Goal: Information Seeking & Learning: Learn about a topic

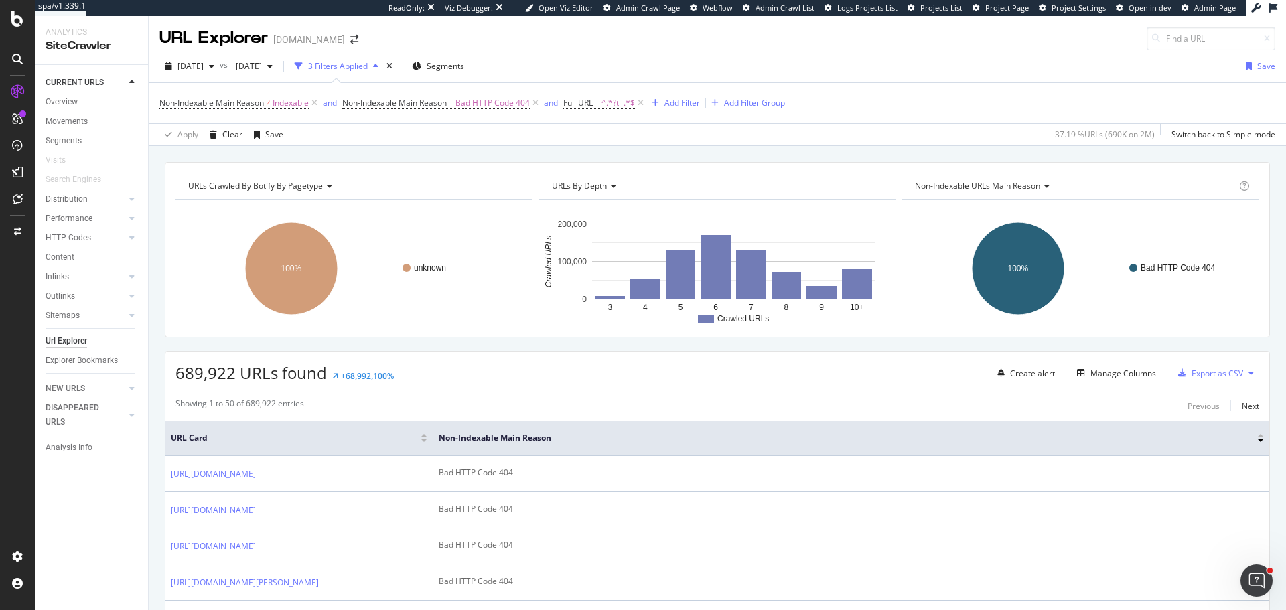
click at [606, 298] on rect "A chart." at bounding box center [610, 297] width 30 height 3
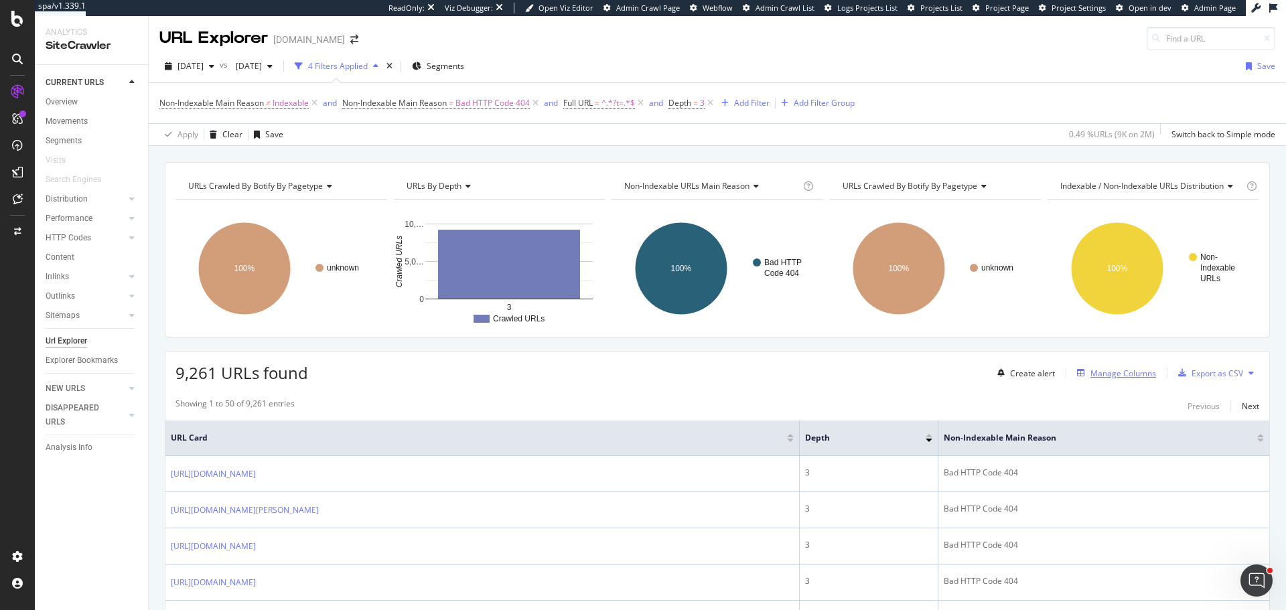
click at [1106, 372] on div "Manage Columns" at bounding box center [1123, 373] width 66 height 11
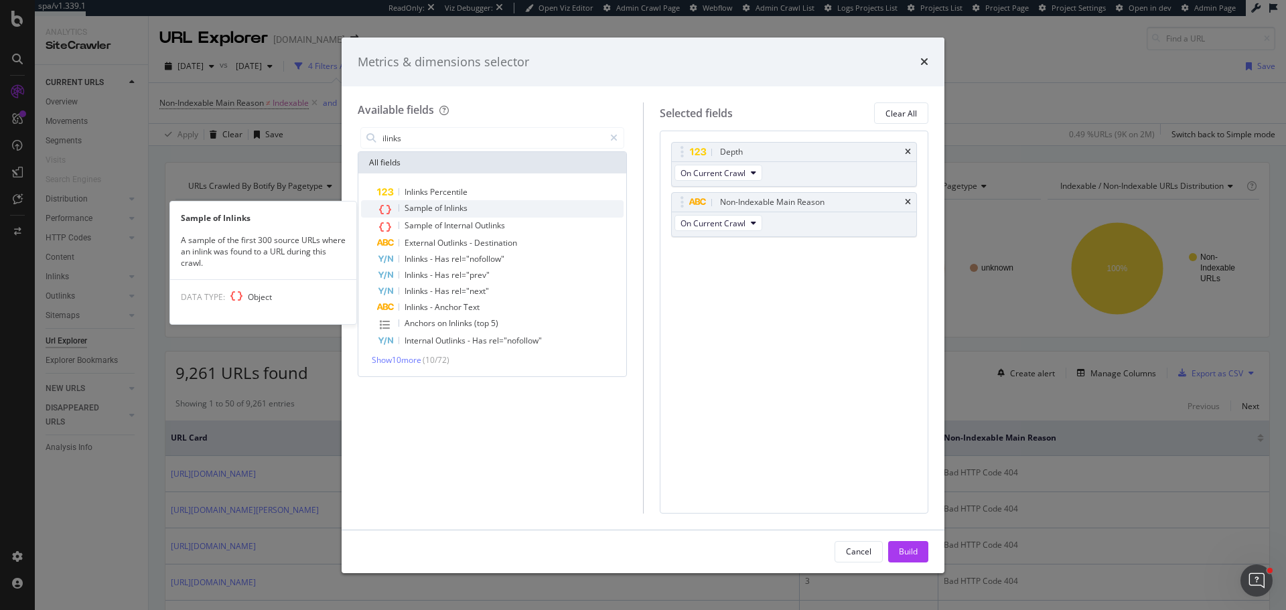
type input "ilinks"
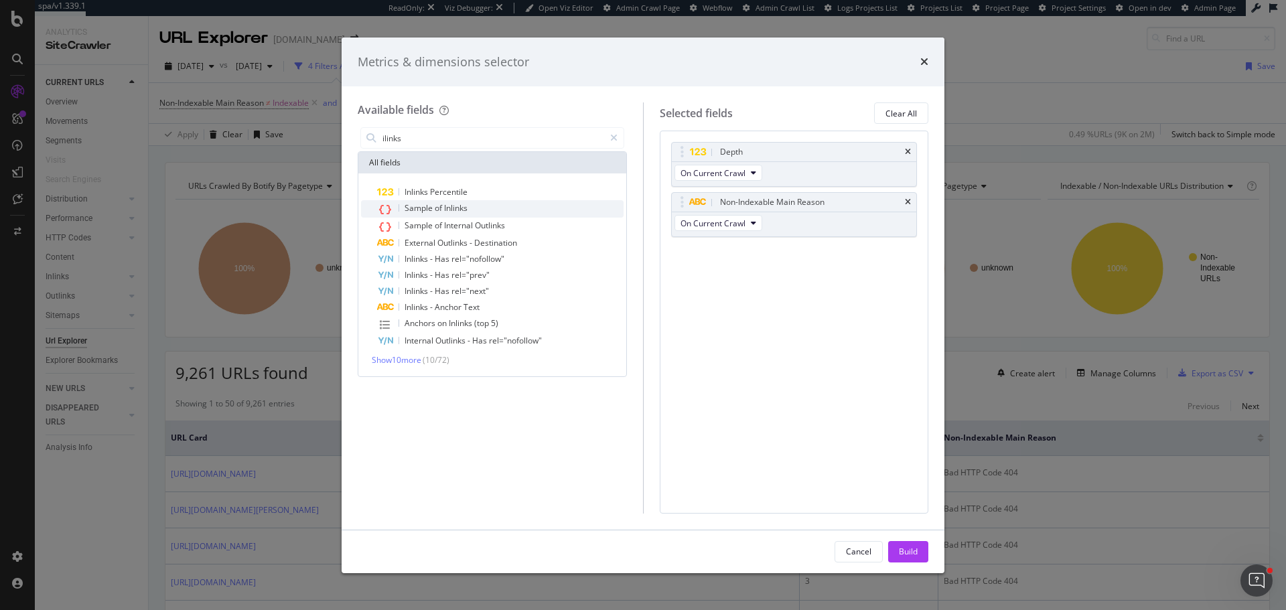
click at [452, 207] on span "Inlinks" at bounding box center [455, 207] width 23 height 11
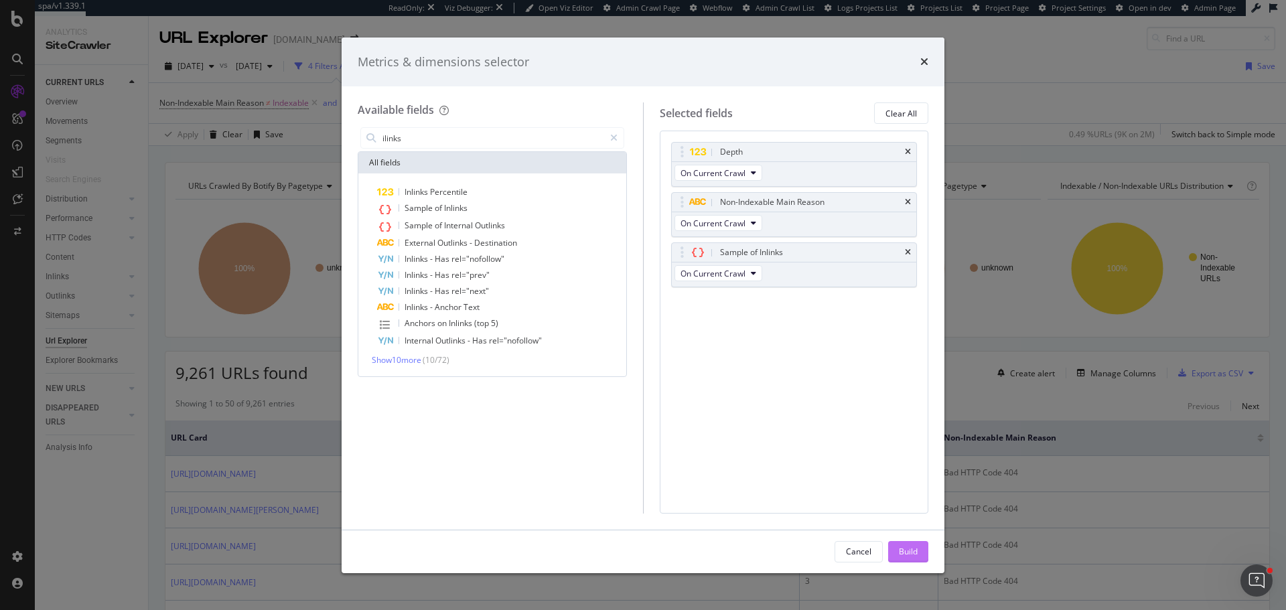
click at [911, 550] on div "Build" at bounding box center [908, 551] width 19 height 11
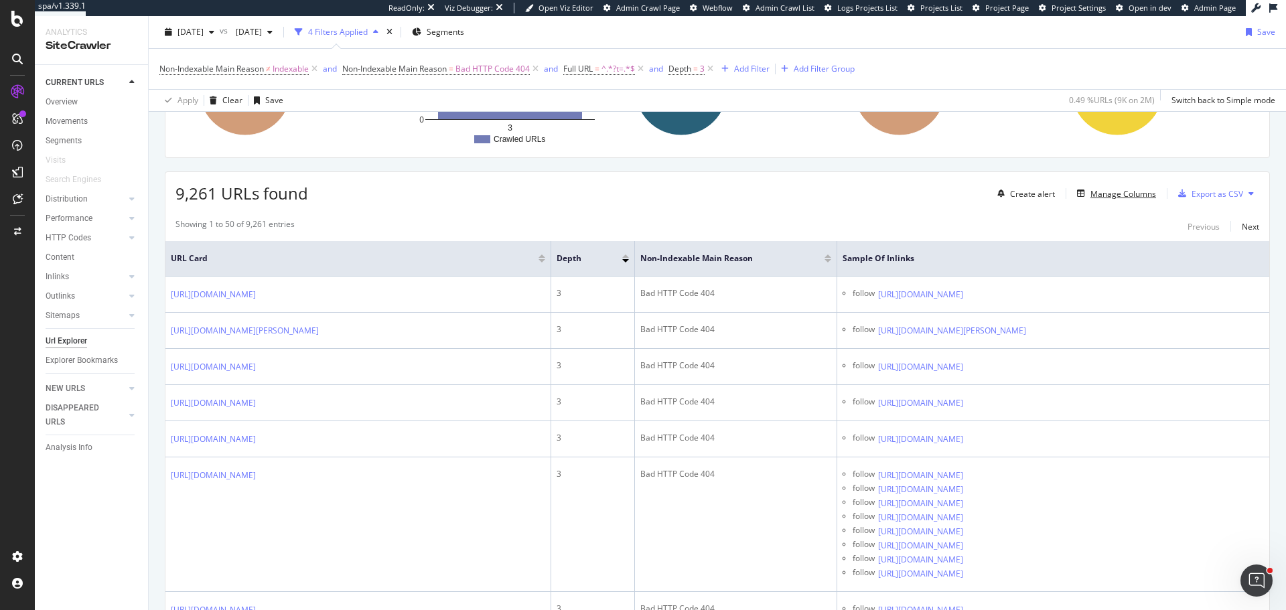
scroll to position [201, 0]
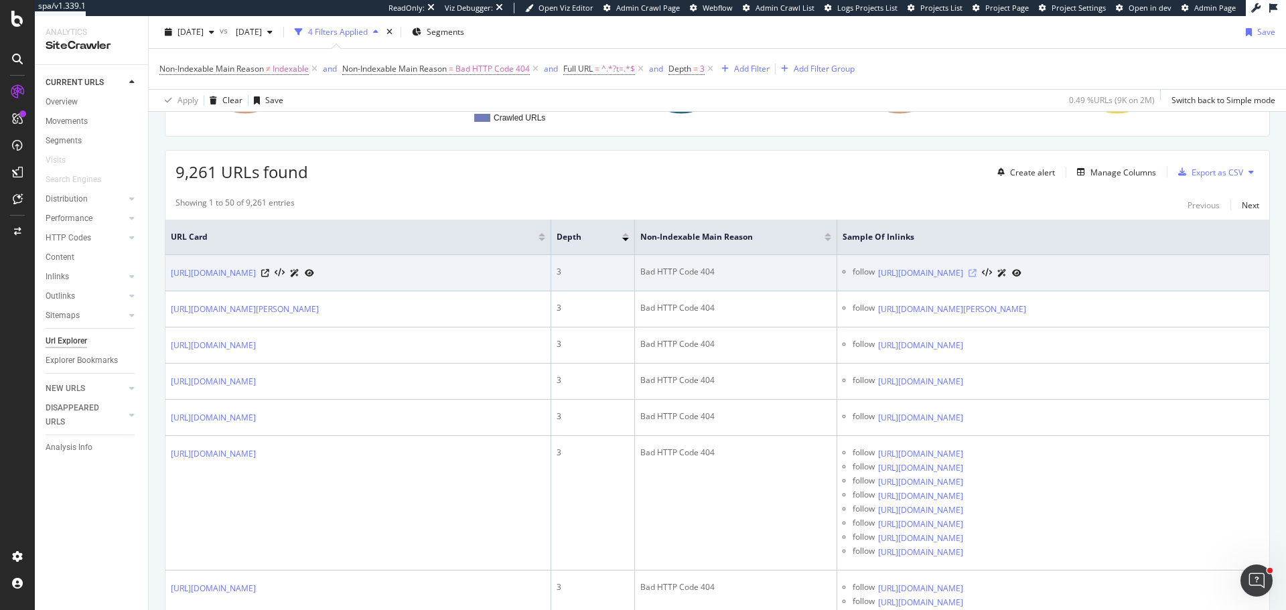
click at [976, 277] on icon at bounding box center [972, 273] width 8 height 8
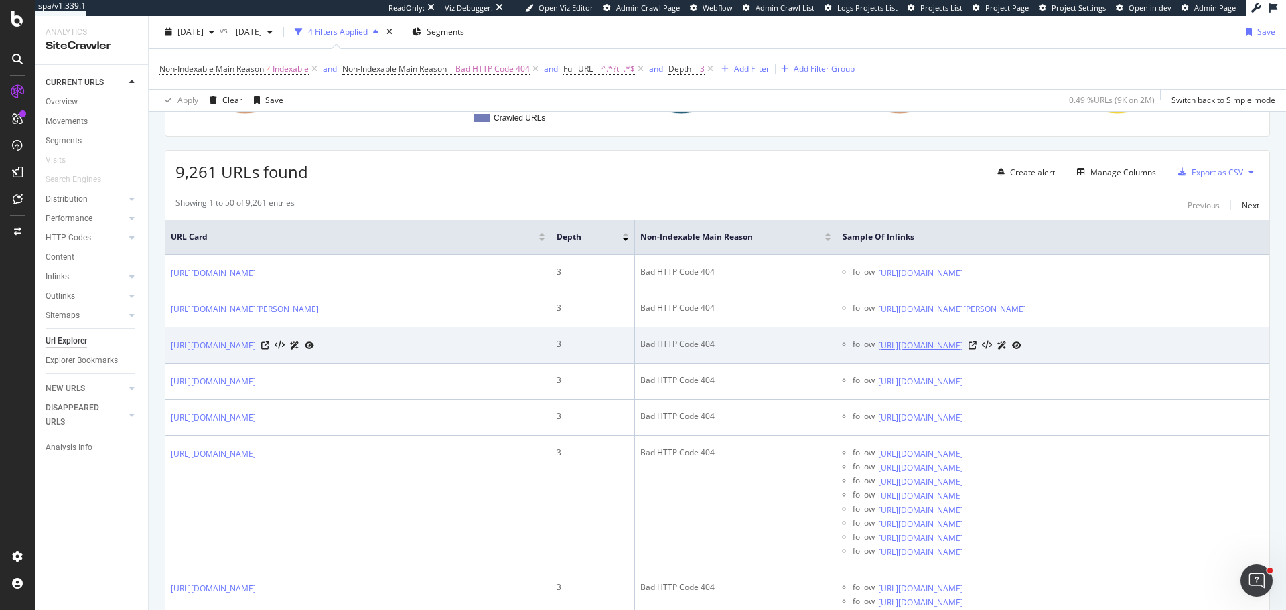
click at [963, 352] on link "[URL][DOMAIN_NAME]" at bounding box center [920, 345] width 85 height 13
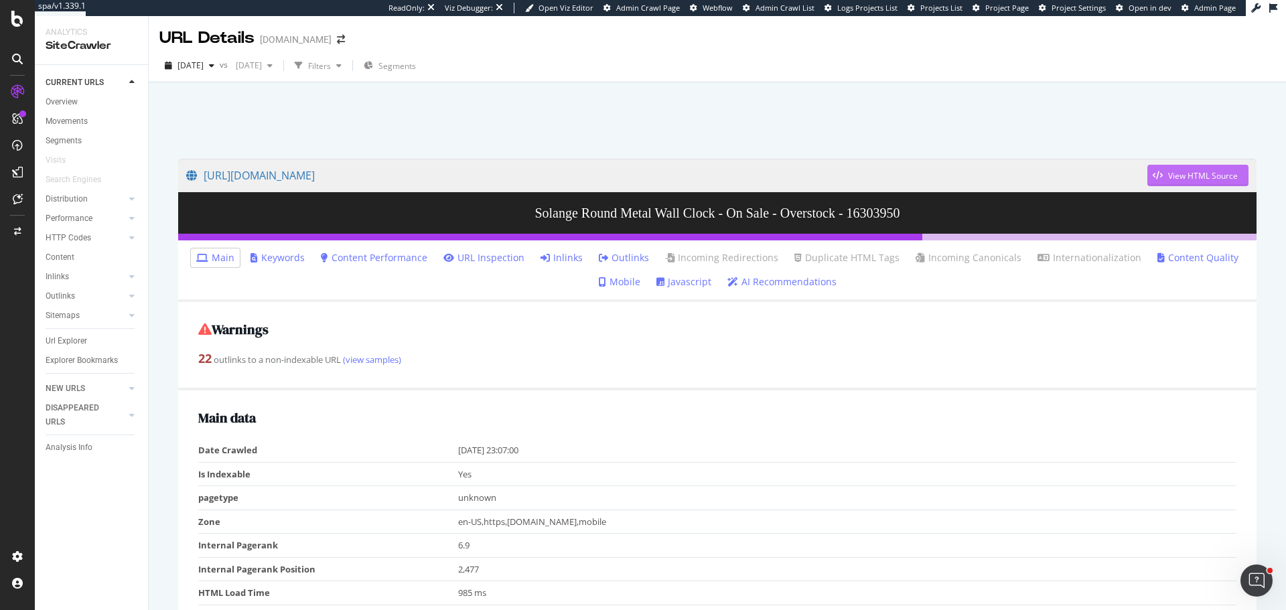
click at [1190, 173] on div "View HTML Source" at bounding box center [1203, 175] width 70 height 11
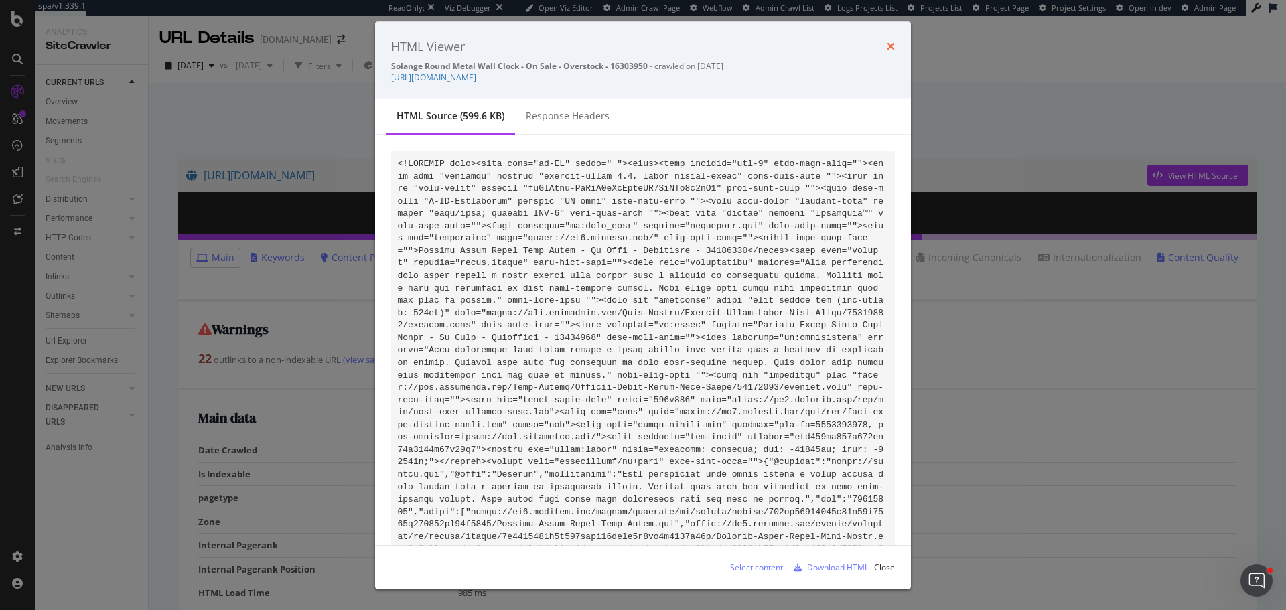
click at [889, 43] on icon "times" at bounding box center [890, 46] width 8 height 11
